Goal: Find contact information: Find contact information

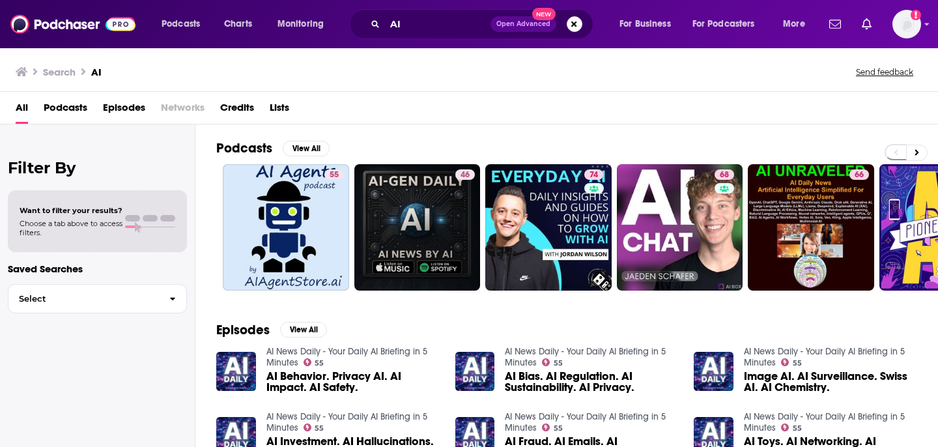
click at [567, 29] on span "Open Advanced New" at bounding box center [536, 24] width 92 height 16
click at [571, 27] on button "Search podcasts, credits, & more..." at bounding box center [575, 24] width 16 height 16
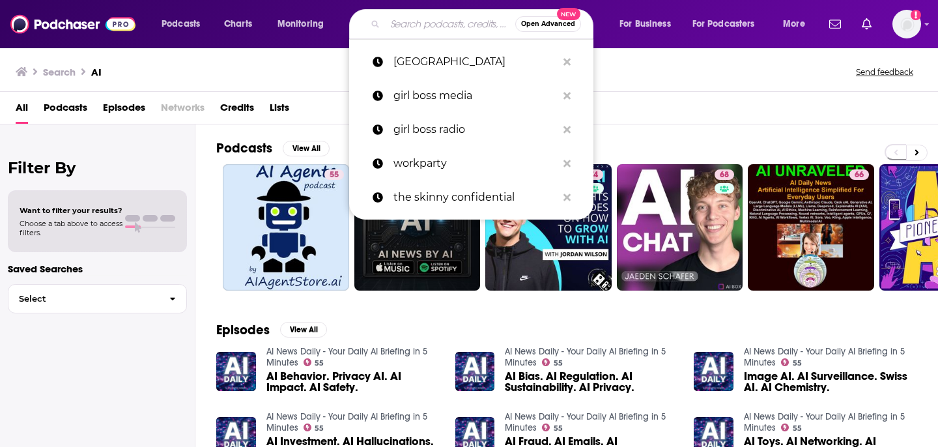
click at [593, 60] on div "Search AI Send feedback" at bounding box center [469, 69] width 938 height 45
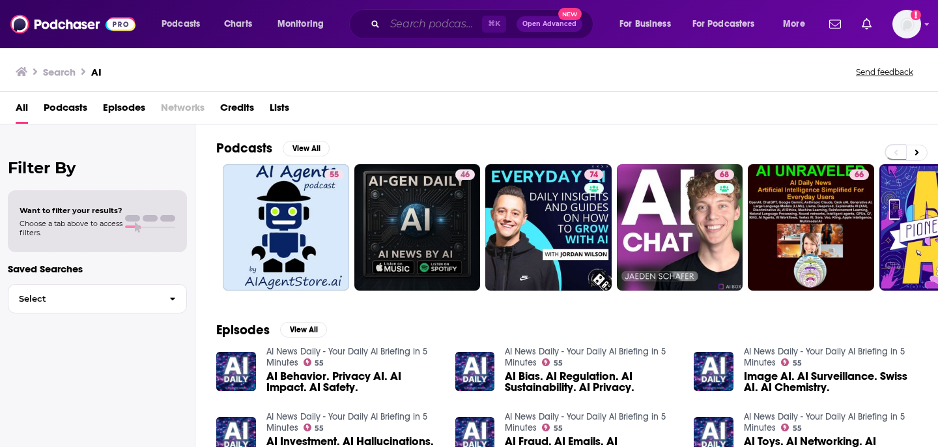
click at [438, 18] on input "Search podcasts, credits, & more..." at bounding box center [433, 24] width 97 height 21
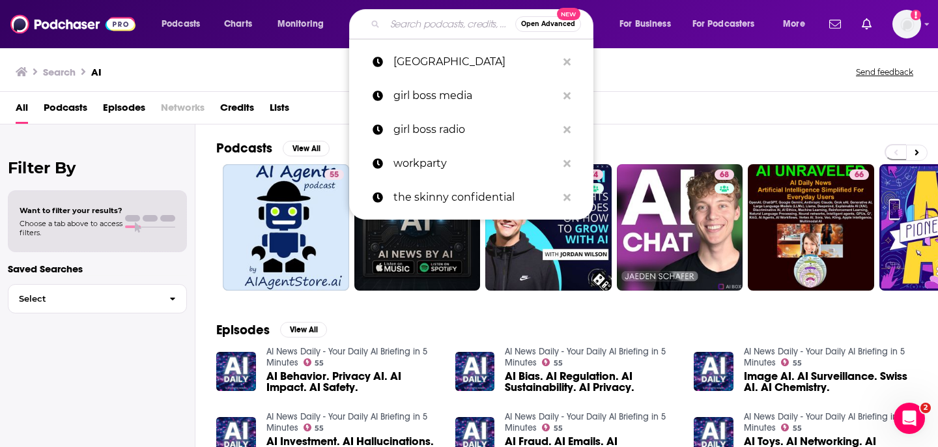
click at [472, 29] on input "Search podcasts, credits, & more..." at bounding box center [450, 24] width 130 height 21
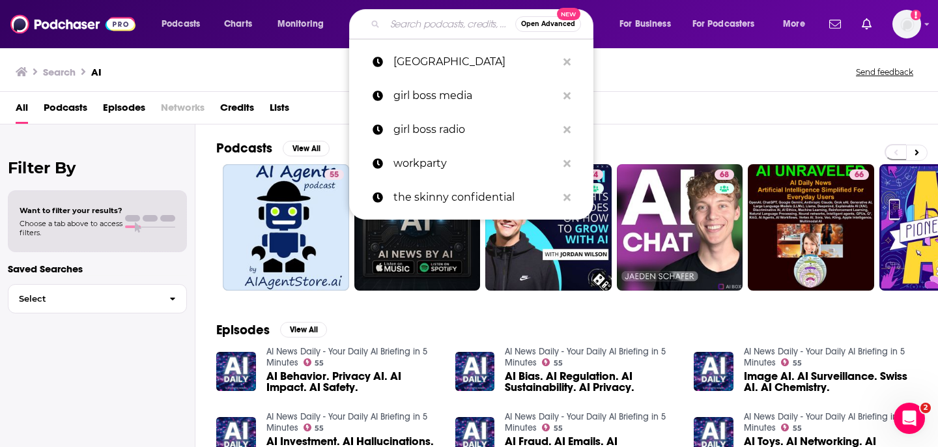
click at [472, 29] on input "Search podcasts, credits, & more..." at bounding box center [450, 24] width 130 height 21
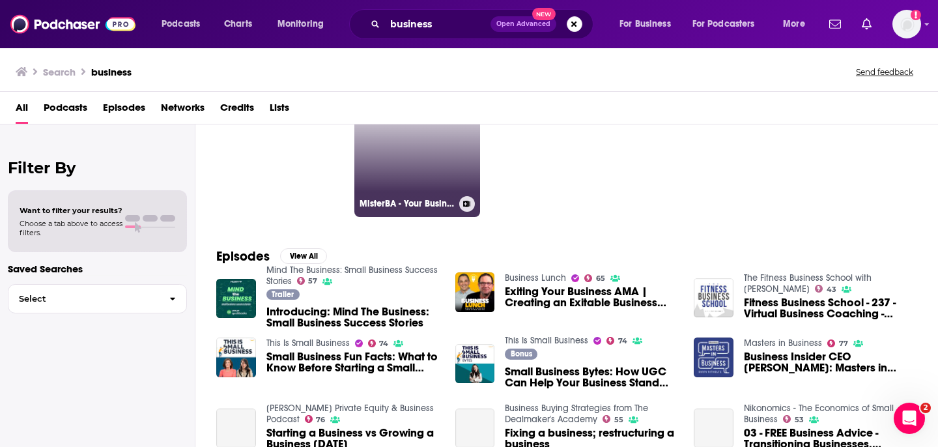
scroll to position [75, 0]
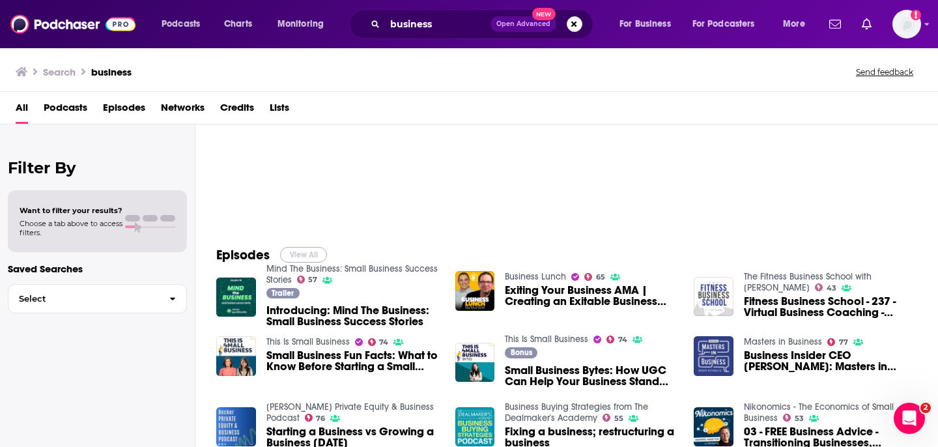
click at [306, 250] on button "View All" at bounding box center [303, 255] width 47 height 16
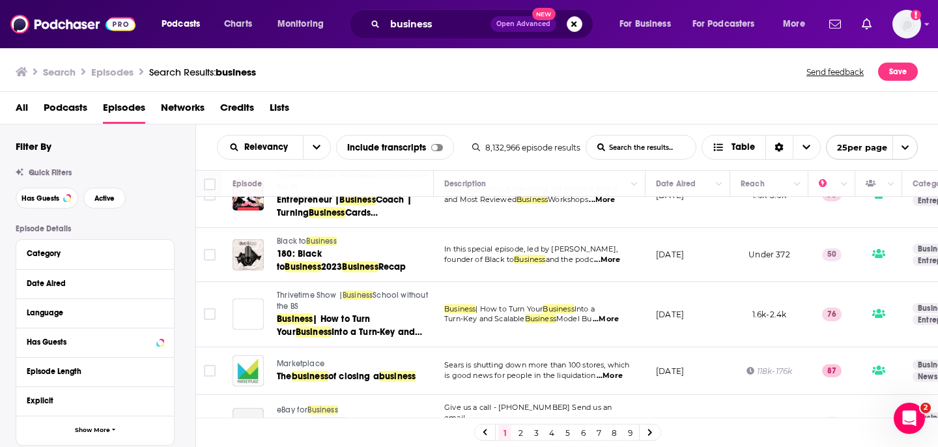
scroll to position [664, 0]
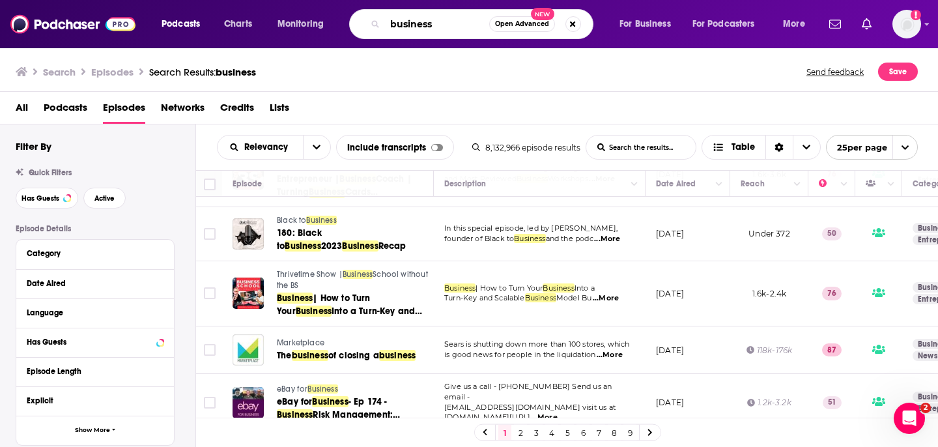
click at [432, 19] on input "business" at bounding box center [437, 24] width 104 height 21
paste input "How I Built This"
type input "businessHow I Built This"
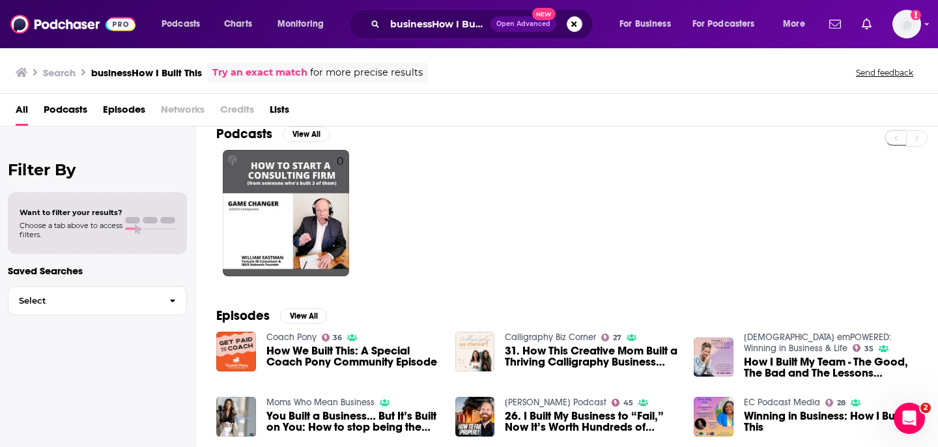
scroll to position [14, 0]
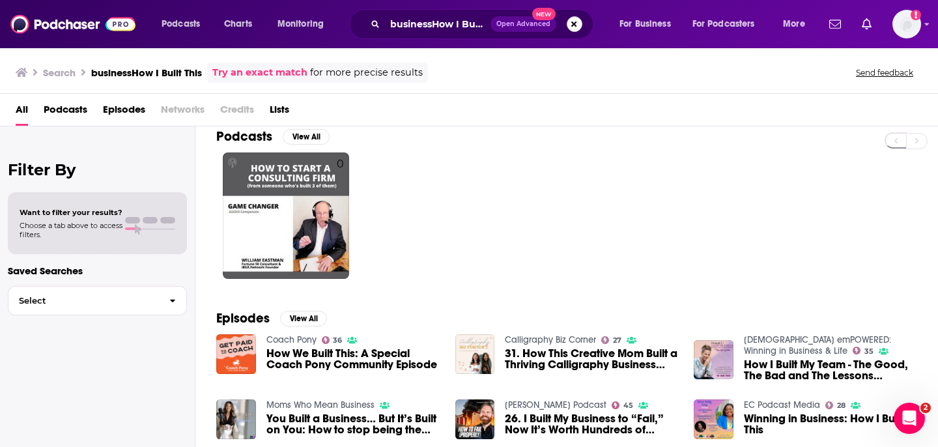
click at [569, 29] on button "Search podcasts, credits, & more..." at bounding box center [575, 24] width 16 height 16
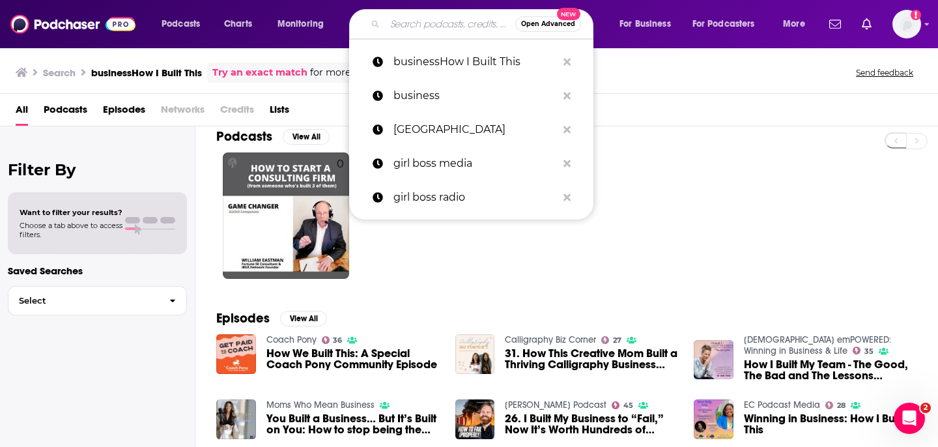
scroll to position [0, 0]
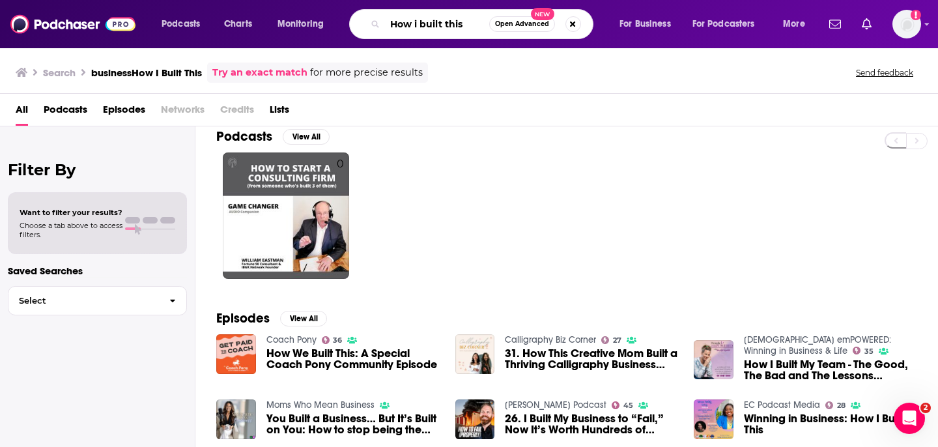
type input "How i built this"
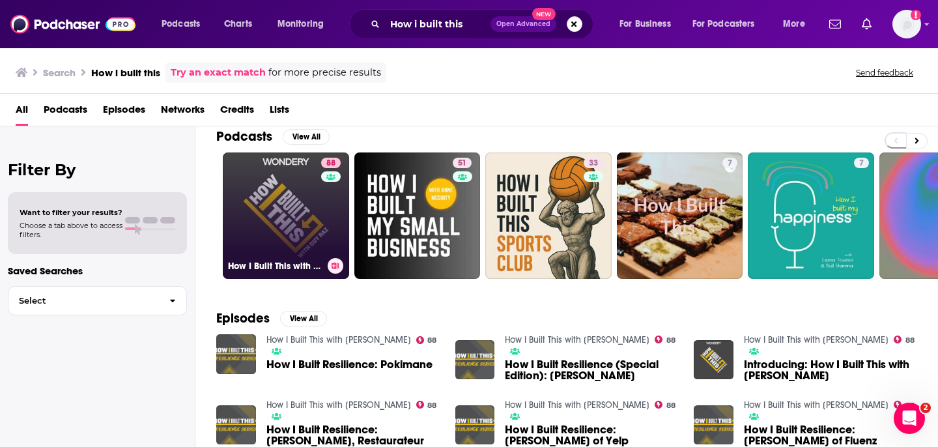
click at [301, 242] on link "88 How I Built This with [PERSON_NAME]" at bounding box center [286, 215] width 126 height 126
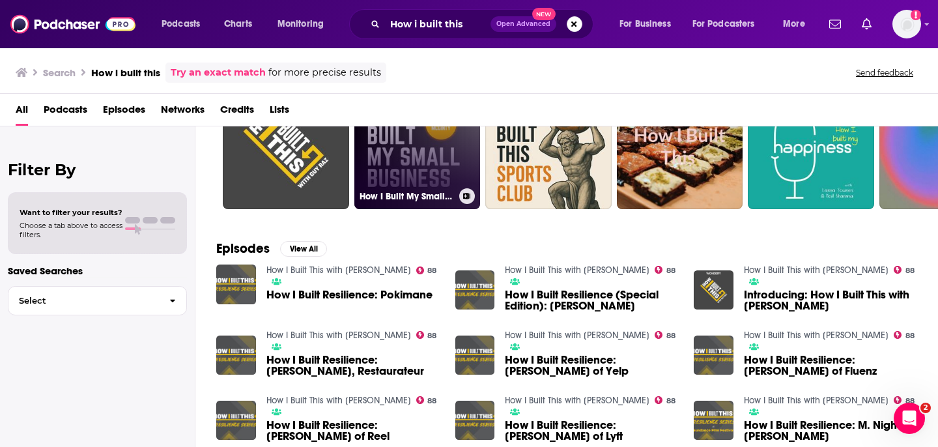
scroll to position [73, 0]
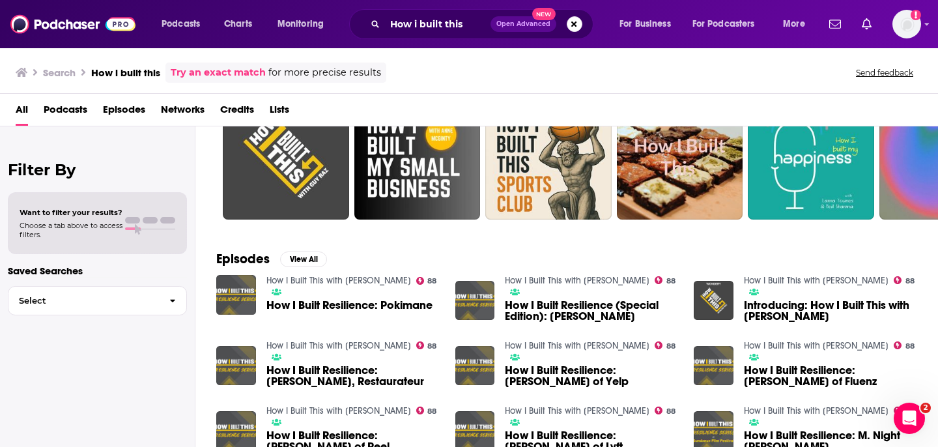
click at [417, 48] on div "Podcasts Charts Monitoring How i built this Open Advanced New For Business For …" at bounding box center [469, 24] width 938 height 48
click at [417, 40] on div "Podcasts Charts Monitoring How i built this Open Advanced New For Business For …" at bounding box center [469, 24] width 938 height 48
click at [417, 37] on div "How i built this Open Advanced New" at bounding box center [471, 24] width 244 height 30
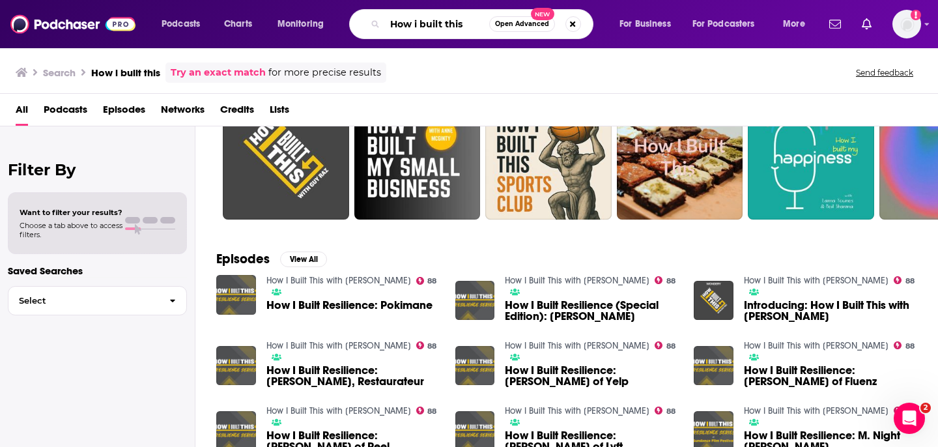
click at [418, 33] on input "How i built this" at bounding box center [437, 24] width 104 height 21
paste input "The [PERSON_NAME] Show"
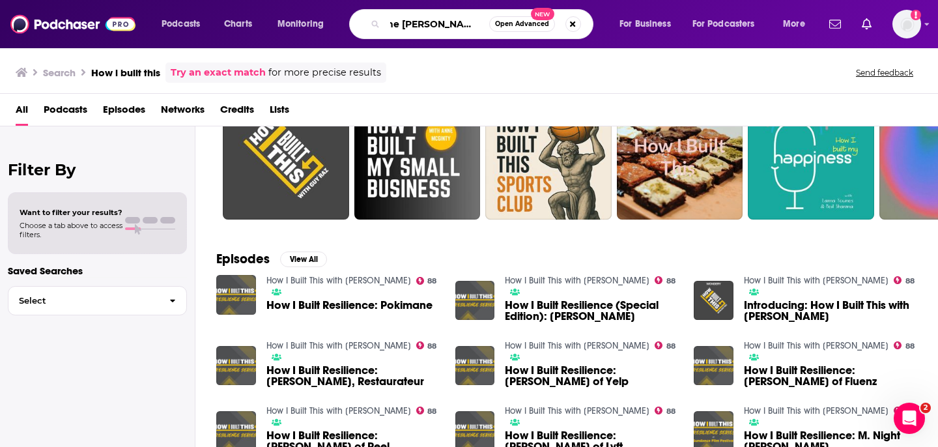
type input "The [PERSON_NAME] Show"
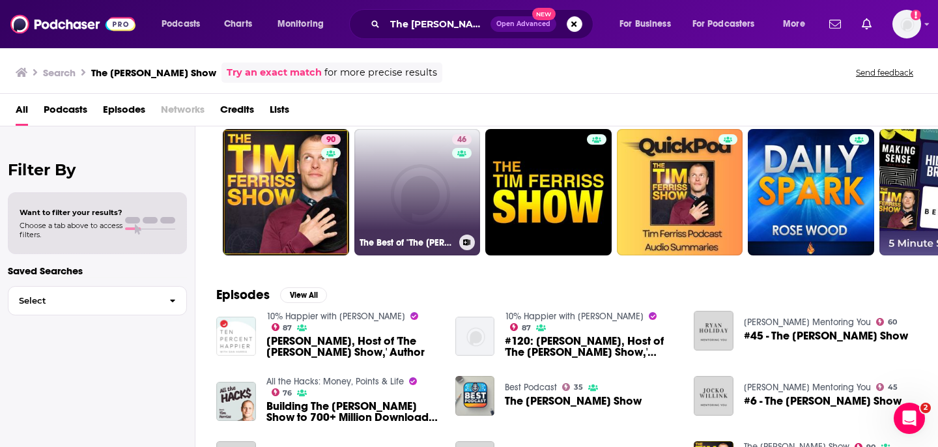
scroll to position [22, 0]
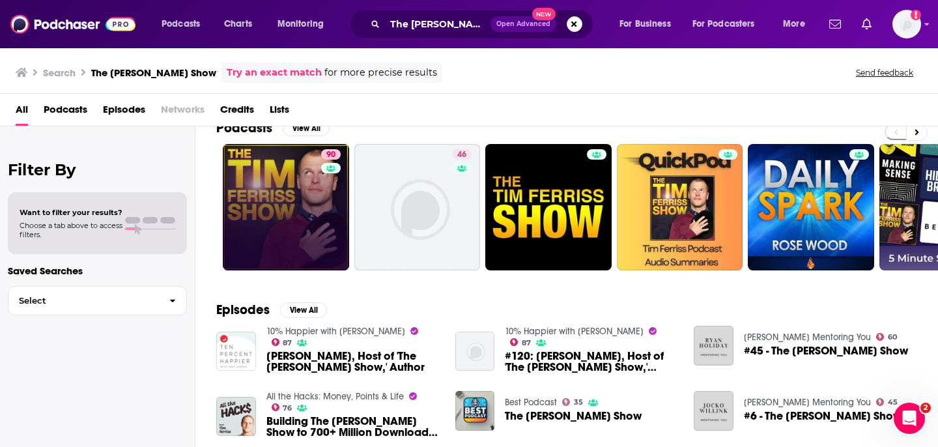
click at [307, 236] on link "90" at bounding box center [286, 207] width 126 height 126
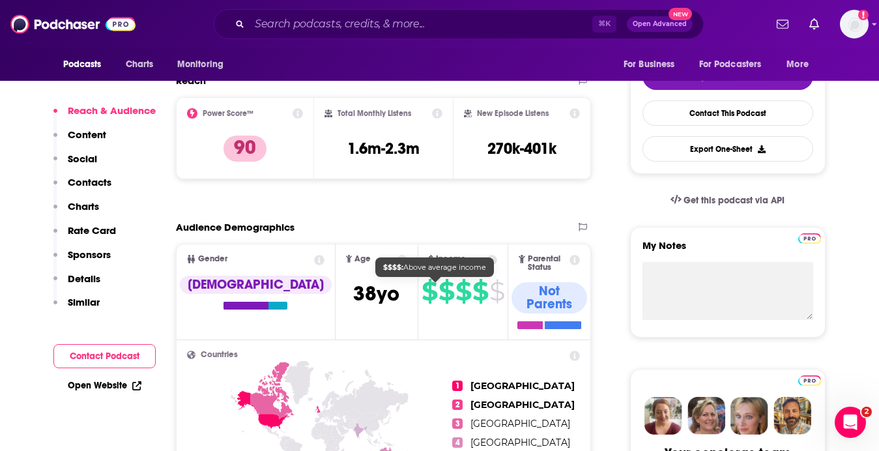
scroll to position [332, 0]
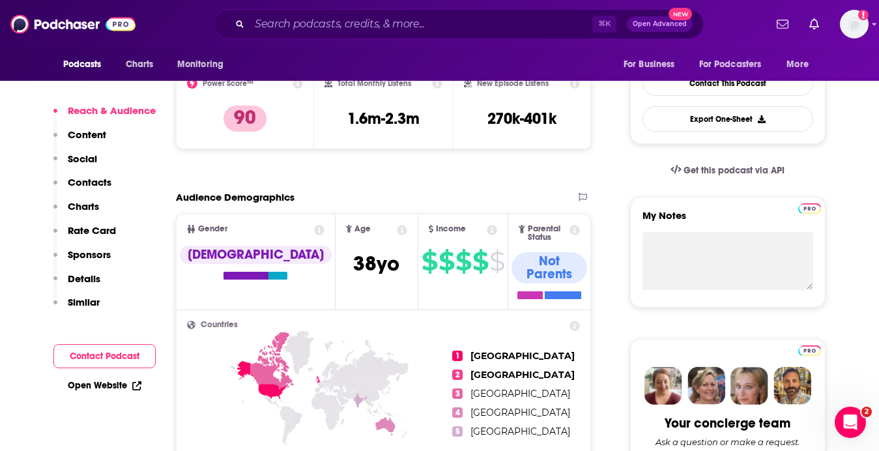
click at [472, 272] on span "$" at bounding box center [480, 261] width 16 height 21
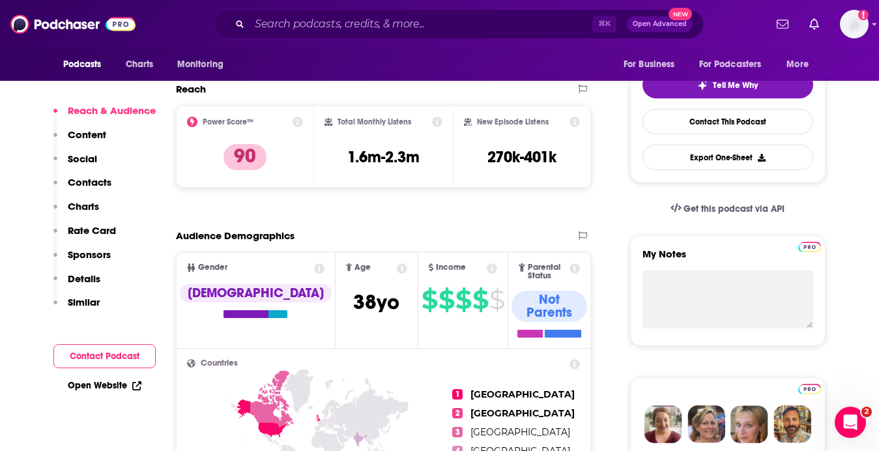
click at [92, 231] on p "Rate Card" at bounding box center [92, 230] width 48 height 12
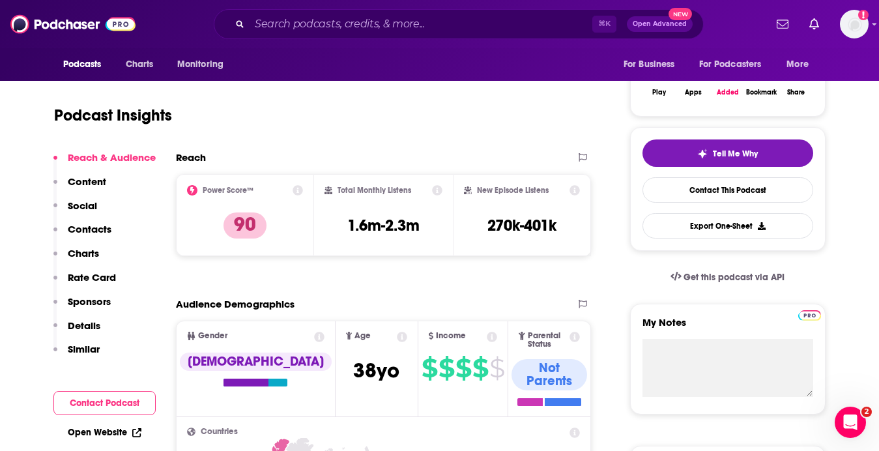
scroll to position [248, 0]
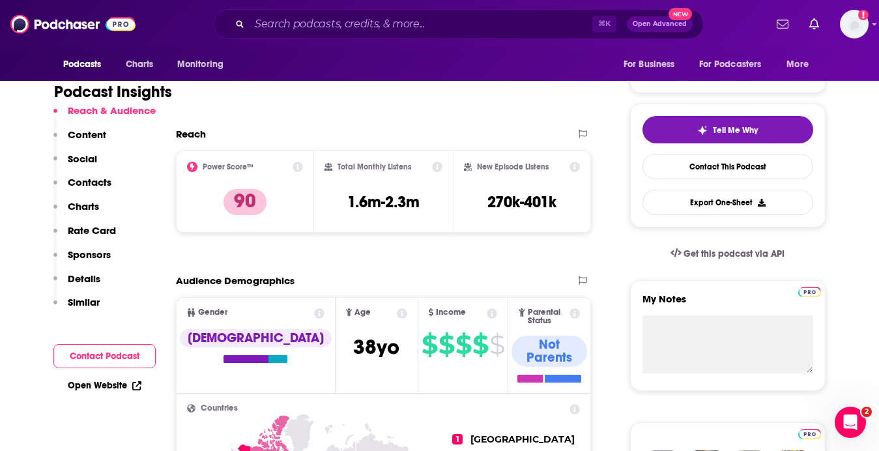
click at [126, 354] on button "Contact Podcast" at bounding box center [104, 356] width 102 height 24
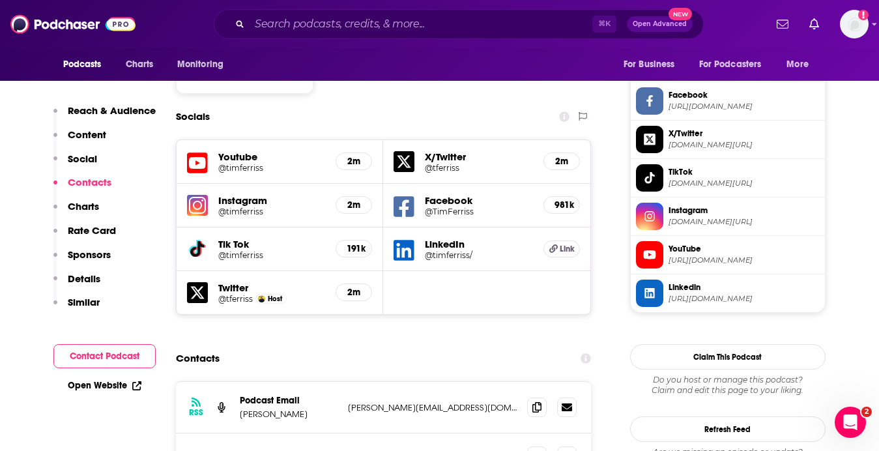
scroll to position [1092, 0]
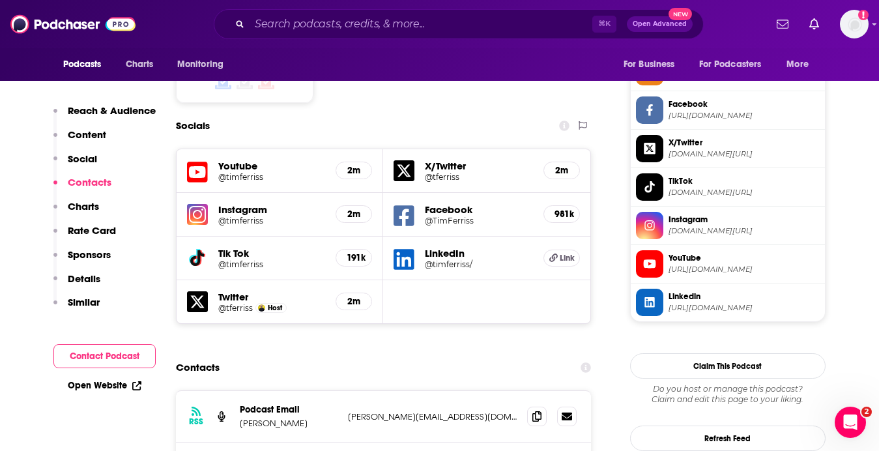
click at [99, 225] on p "Rate Card" at bounding box center [92, 230] width 48 height 12
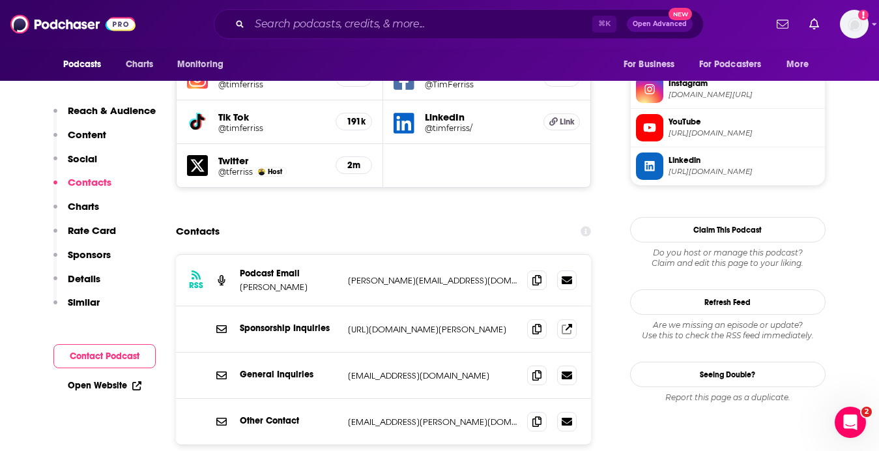
scroll to position [1224, 0]
